Goal: Task Accomplishment & Management: Manage account settings

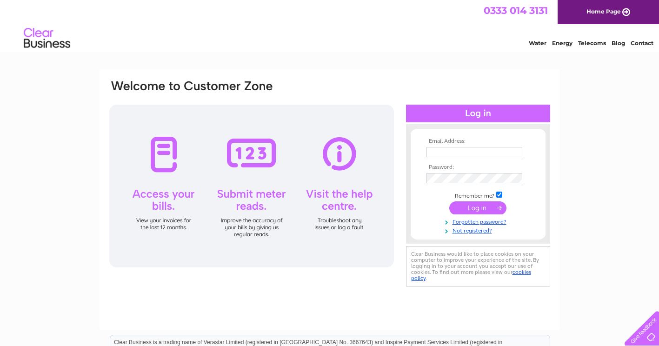
type input "treasurerebc1@outlook.com"
click at [475, 207] on input "submit" at bounding box center [477, 207] width 57 height 13
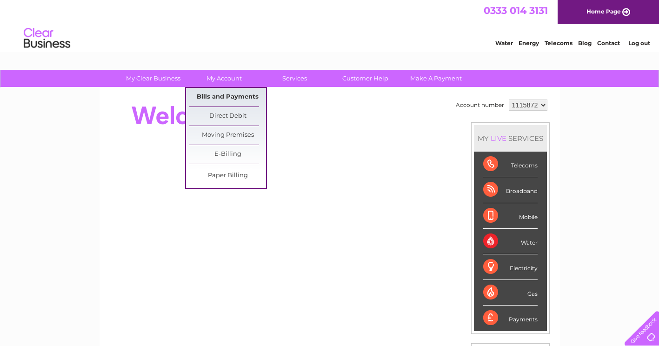
click at [210, 97] on link "Bills and Payments" at bounding box center [227, 97] width 77 height 19
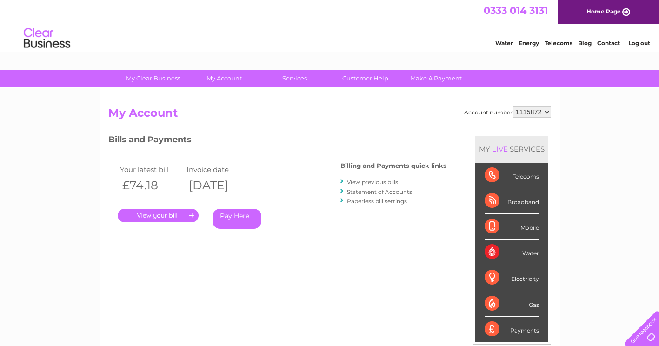
click at [159, 215] on link "." at bounding box center [158, 215] width 81 height 13
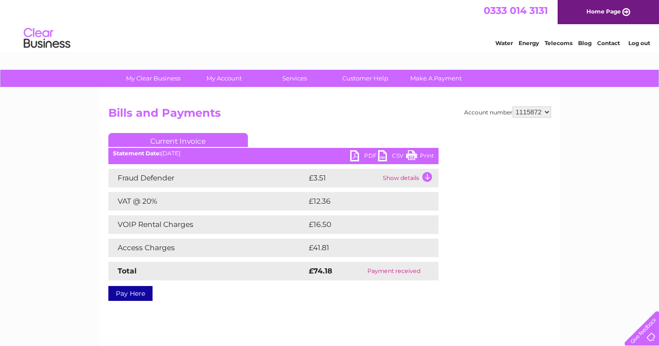
click at [361, 152] on link "PDF" at bounding box center [364, 156] width 28 height 13
